Goal: Task Accomplishment & Management: Use online tool/utility

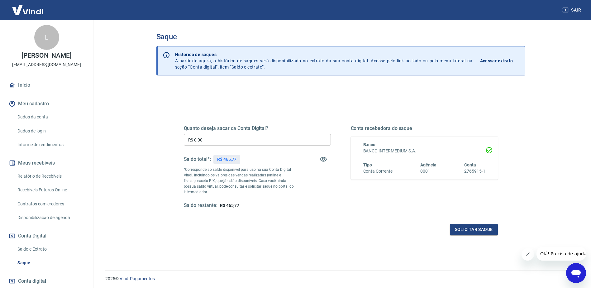
click at [227, 156] on p "R$ 465,77" at bounding box center [227, 159] width 20 height 7
copy p "465,77"
click at [224, 136] on input "R$ 0,00" at bounding box center [257, 140] width 147 height 12
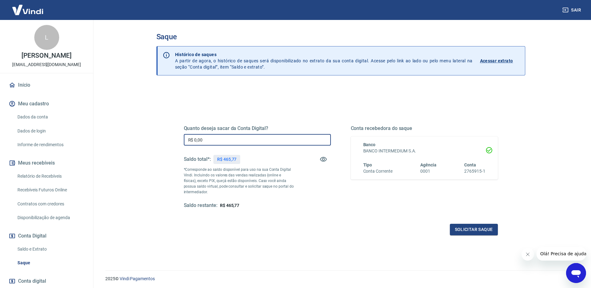
paste input "465,77"
type input "R$ 465,77"
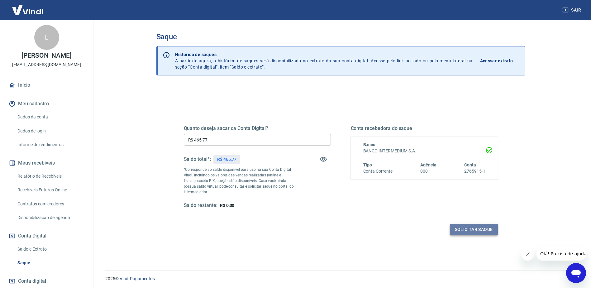
click at [456, 228] on button "Solicitar saque" at bounding box center [474, 230] width 48 height 12
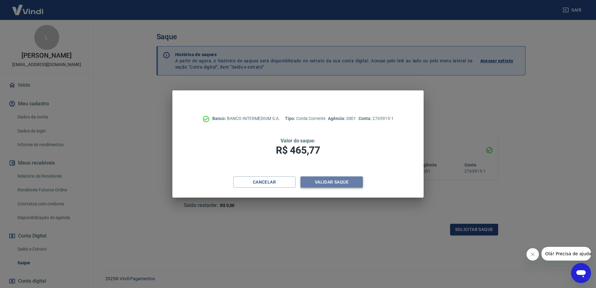
click at [332, 186] on button "Validar saque" at bounding box center [331, 182] width 62 height 12
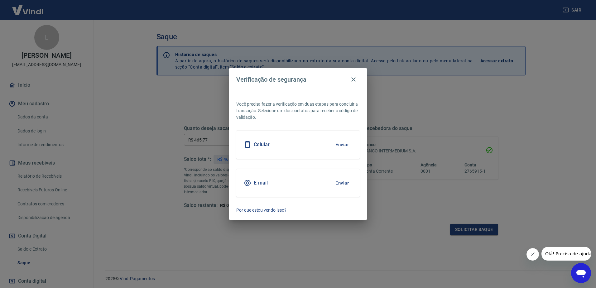
click at [341, 184] on button "Enviar" at bounding box center [342, 182] width 20 height 13
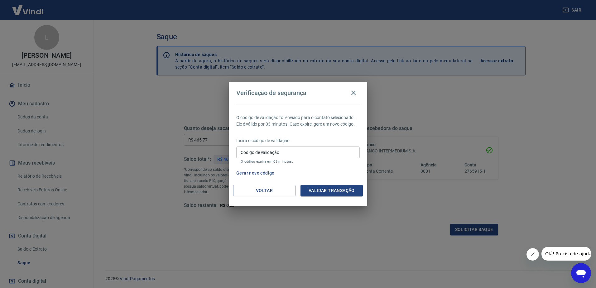
click at [272, 150] on div "Código de validação Código de validação O código expira em 03 minutos." at bounding box center [297, 154] width 123 height 17
paste input "219983"
type input "219983"
click at [339, 192] on button "Validar transação" at bounding box center [331, 191] width 62 height 12
